Goal: Task Accomplishment & Management: Use online tool/utility

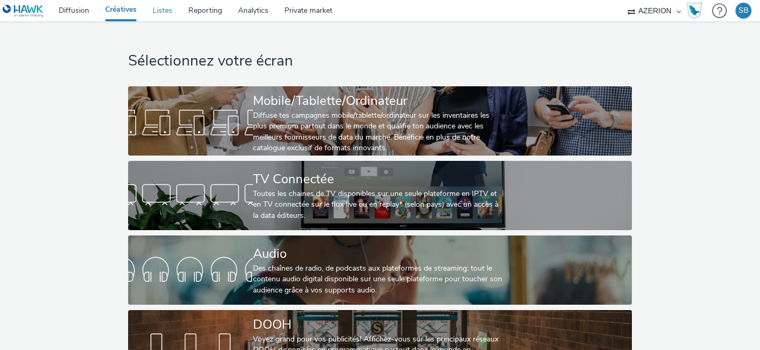
click at [155, 14] on link "Listes" at bounding box center [163, 10] width 36 height 21
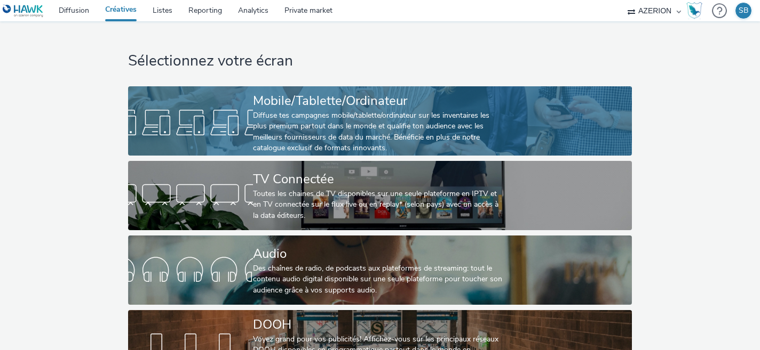
click at [340, 115] on div "Diffuse tes campagnes mobile/tablette/ordinateur sur les inventaires les plus p…" at bounding box center [378, 132] width 250 height 44
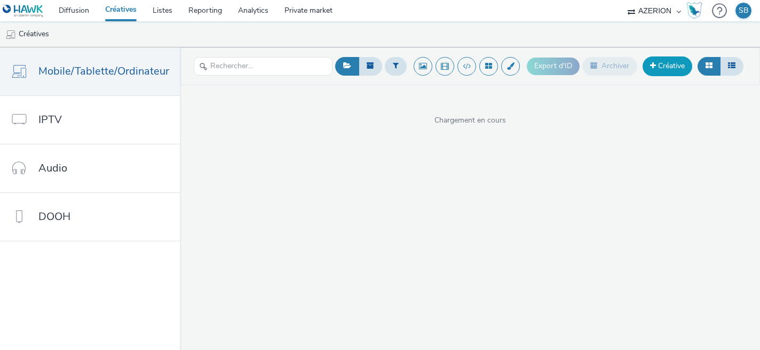
click at [671, 59] on link "Créative" at bounding box center [667, 66] width 50 height 19
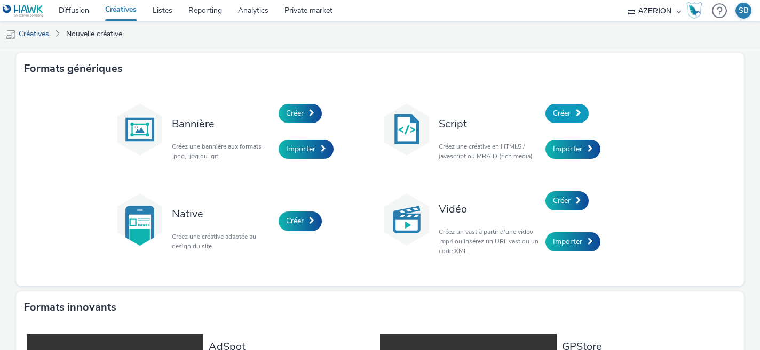
click at [560, 114] on span "Créer" at bounding box center [562, 113] width 18 height 10
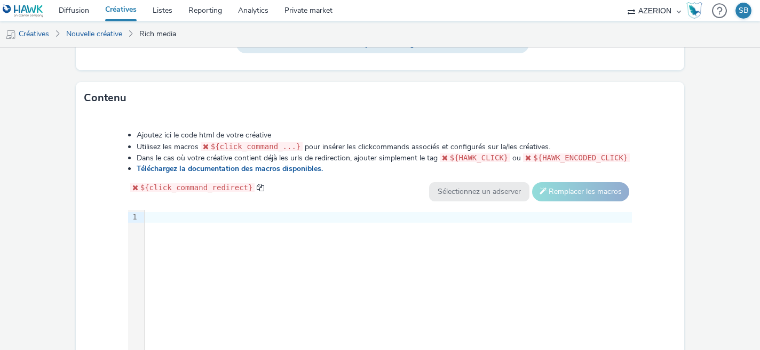
scroll to position [564, 0]
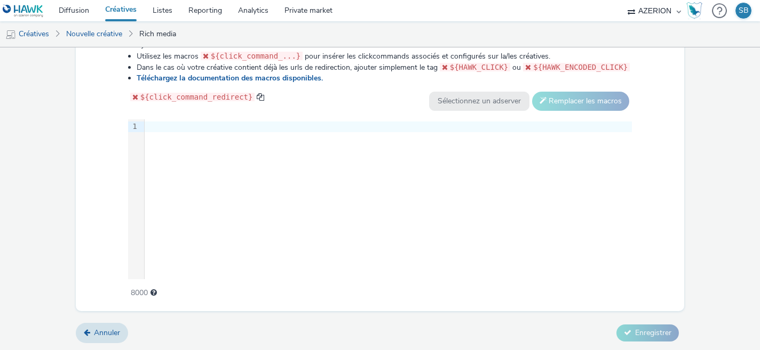
click at [334, 176] on div "9 1 ›" at bounding box center [380, 199] width 504 height 160
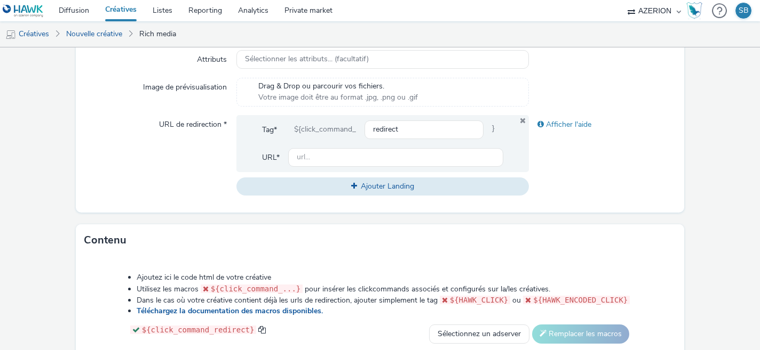
scroll to position [323, 0]
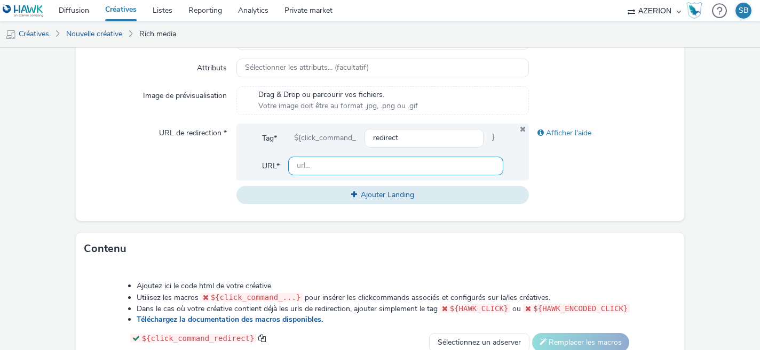
click at [428, 166] on input "text" at bounding box center [396, 166] width 216 height 19
paste input "https://www.macsf.fr/landing-pages/jeu-concours-etudiants-en-sante?utm_source=s…"
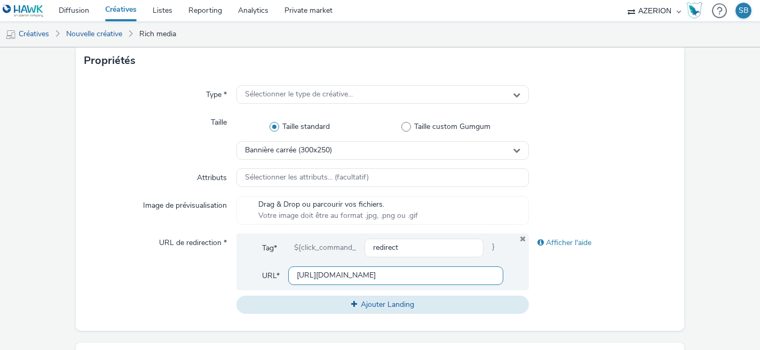
scroll to position [206, 0]
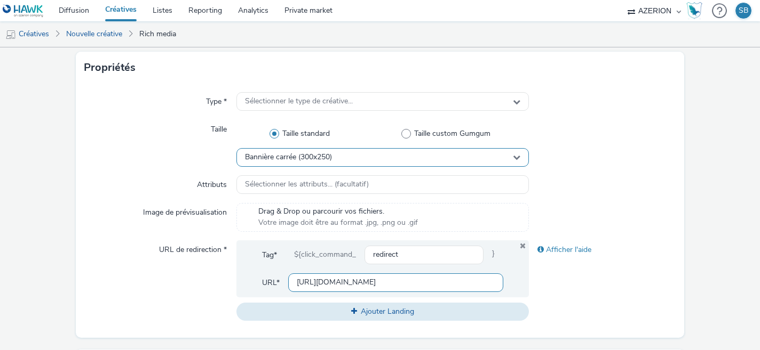
type input "https://www.macsf.fr/landing-pages/jeu-concours-etudiants-en-sante?utm_source=s…"
click at [294, 161] on span "Bannière carrée (300x250)" at bounding box center [288, 157] width 87 height 9
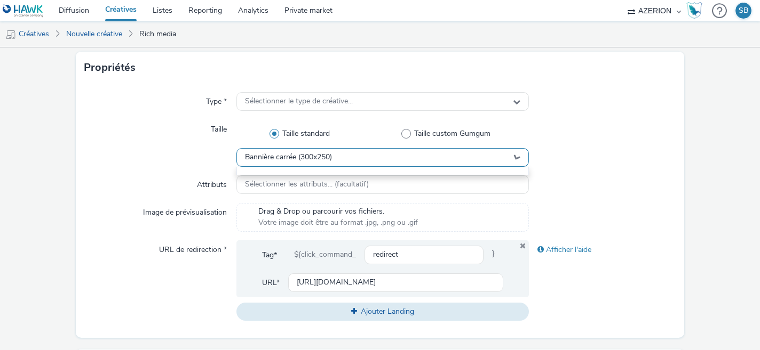
scroll to position [0, 0]
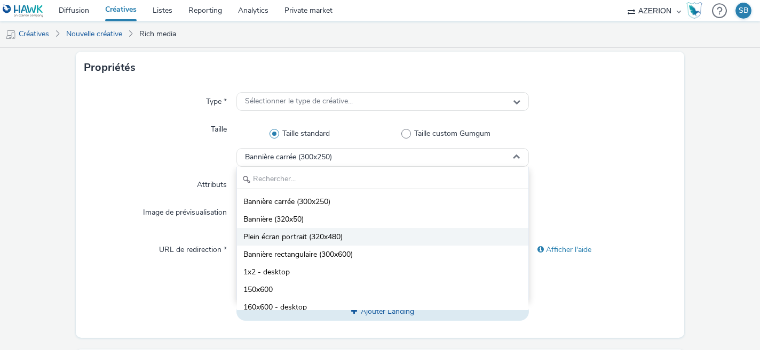
click at [299, 239] on span "Plein écran portrait (320x480)" at bounding box center [292, 237] width 99 height 11
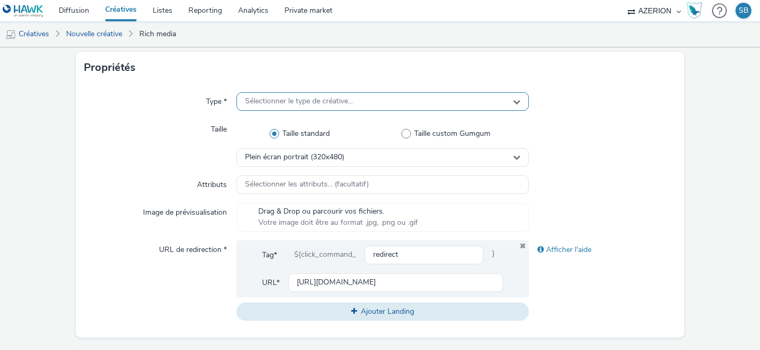
click at [371, 100] on div "Sélectionner le type de créative..." at bounding box center [382, 101] width 293 height 19
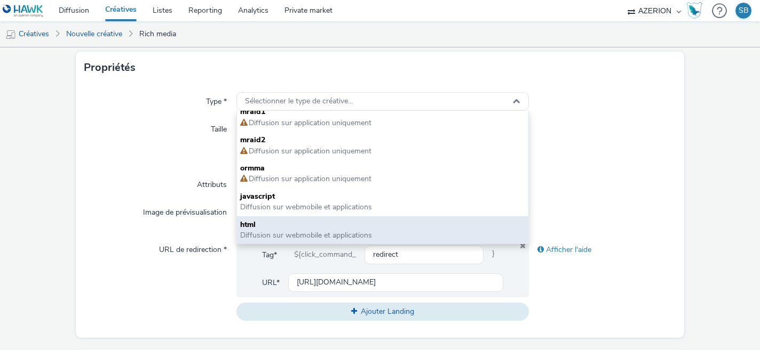
scroll to position [7, 0]
click at [311, 228] on span "html" at bounding box center [382, 225] width 285 height 11
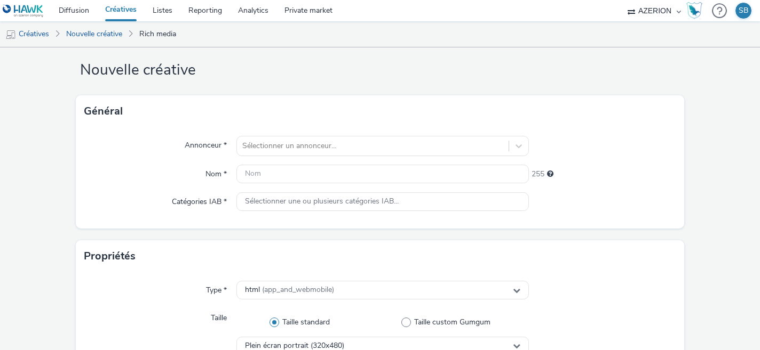
scroll to position [0, 0]
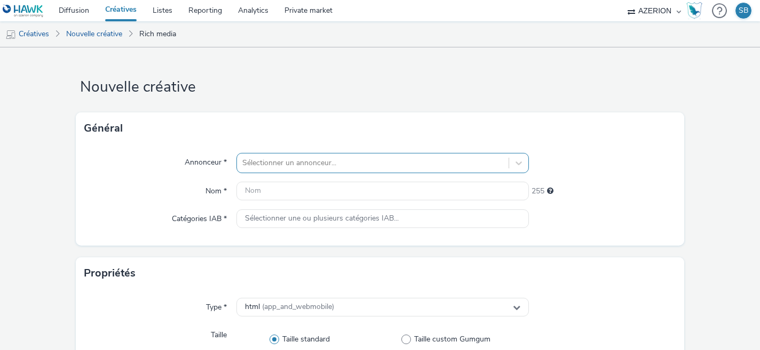
click at [286, 164] on div "Sélectionner un annonceur..." at bounding box center [373, 163] width 272 height 17
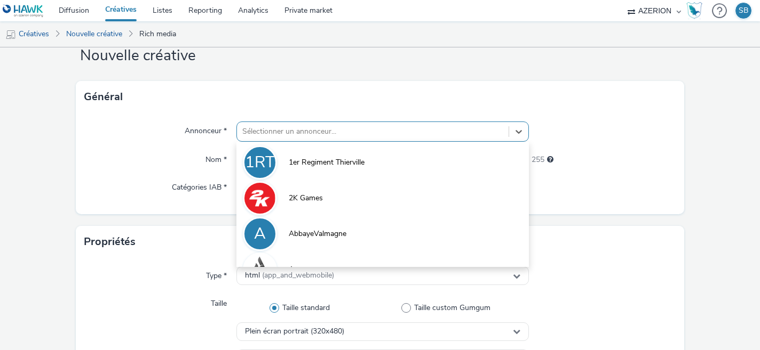
scroll to position [35, 0]
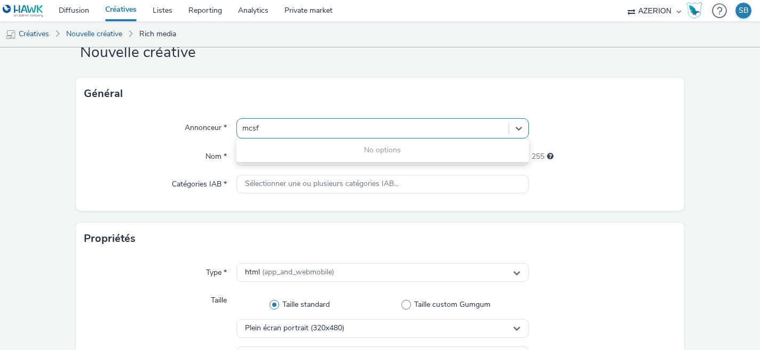
type input "macsf"
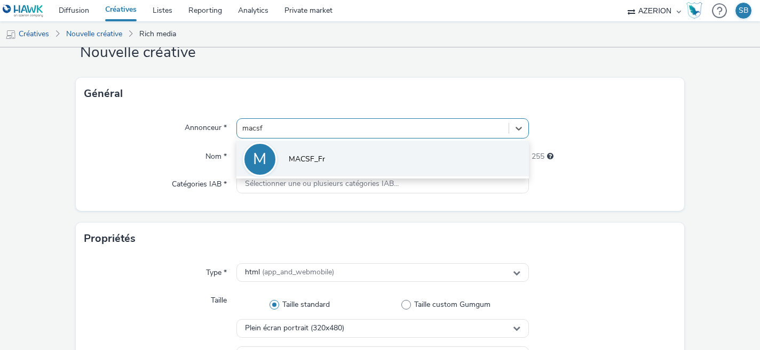
click at [339, 160] on li "M MACSF_Fr" at bounding box center [382, 159] width 293 height 36
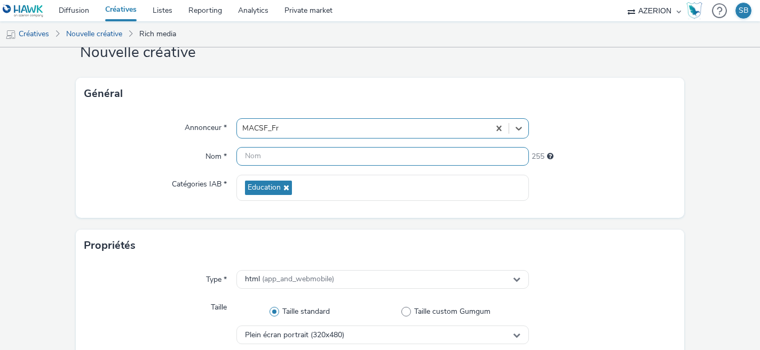
click at [339, 160] on input "text" at bounding box center [382, 156] width 293 height 19
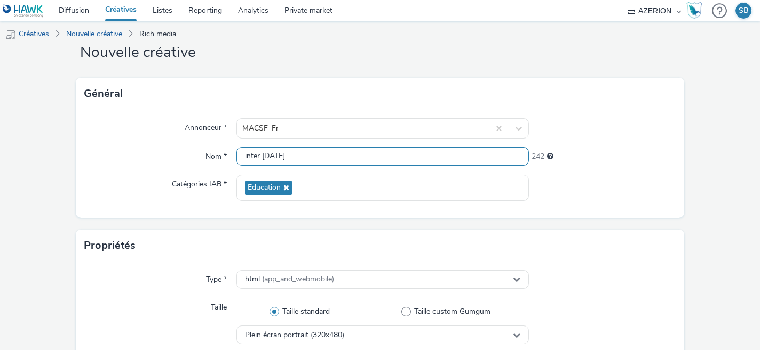
type input "inter sept 25"
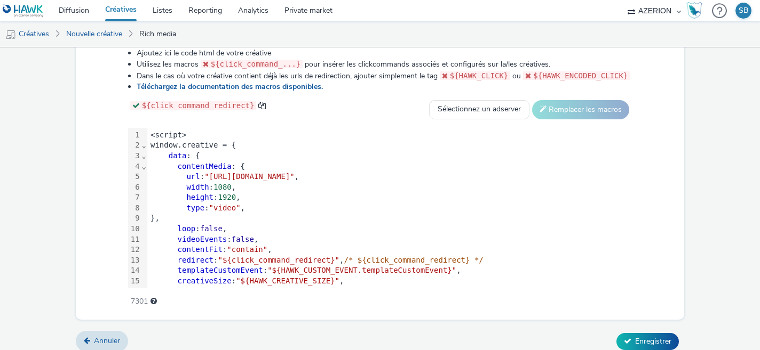
scroll to position [571, 0]
